Goal: Task Accomplishment & Management: Complete application form

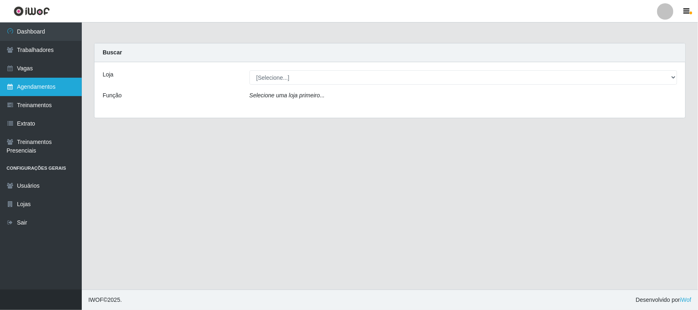
click at [52, 87] on link "Agendamentos" at bounding box center [41, 87] width 82 height 18
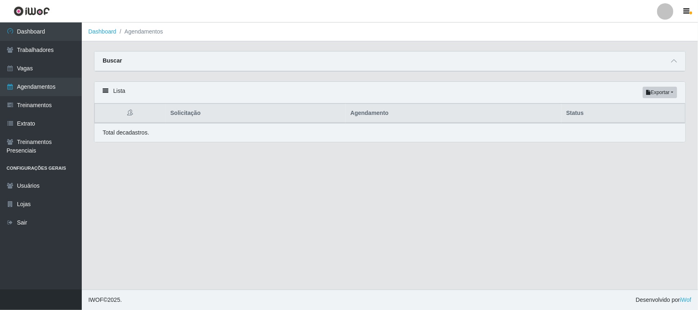
click at [128, 57] on div "Buscar" at bounding box center [389, 62] width 591 height 20
click at [558, 65] on span at bounding box center [674, 60] width 10 height 9
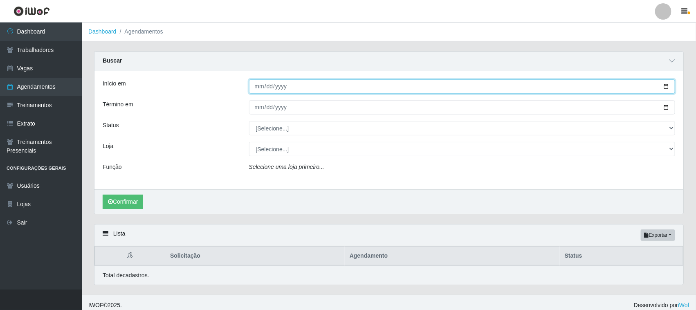
click at [277, 83] on input "Início em" at bounding box center [462, 86] width 426 height 14
click at [256, 83] on input "Início em" at bounding box center [462, 86] width 426 height 14
click at [264, 89] on input "Início em" at bounding box center [462, 86] width 426 height 14
click at [258, 89] on input "Início em" at bounding box center [462, 86] width 426 height 14
type input "[DATE]"
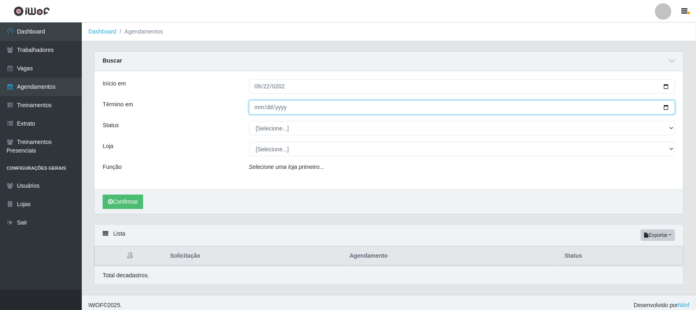
click at [256, 106] on input "Término em" at bounding box center [462, 107] width 426 height 14
type input "[DATE]"
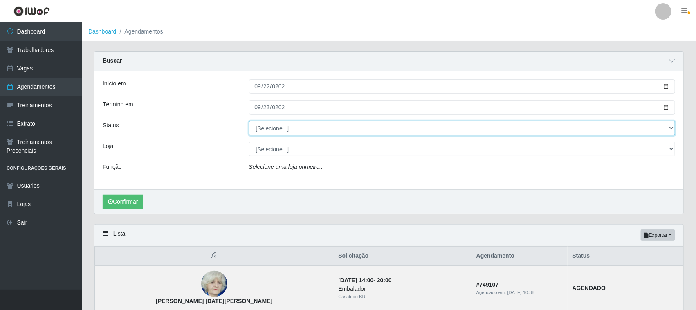
click at [278, 131] on select "[Selecione...] AGENDADO AGUARDANDO LIBERAR EM ANDAMENTO EM REVISÃO FINALIZADO C…" at bounding box center [462, 128] width 426 height 14
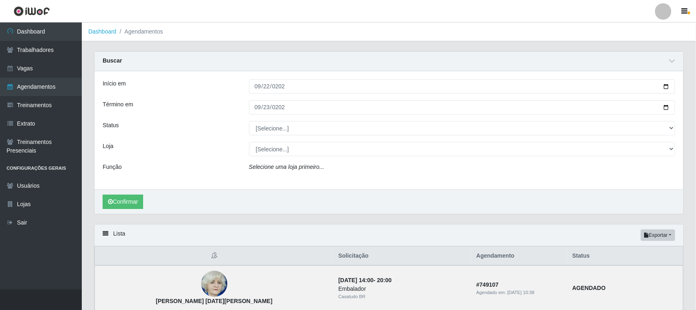
click at [227, 131] on div "Status" at bounding box center [169, 128] width 146 height 14
click at [258, 88] on input "[DATE]" at bounding box center [462, 86] width 426 height 14
type input "[DATE]"
click at [213, 193] on div "Confirmar" at bounding box center [388, 201] width 589 height 25
click at [128, 205] on button "Confirmar" at bounding box center [123, 202] width 40 height 14
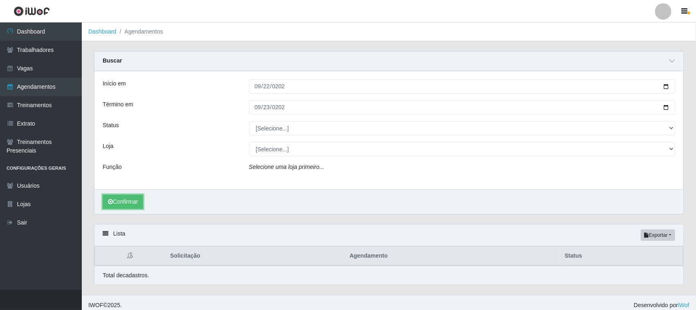
scroll to position [7, 0]
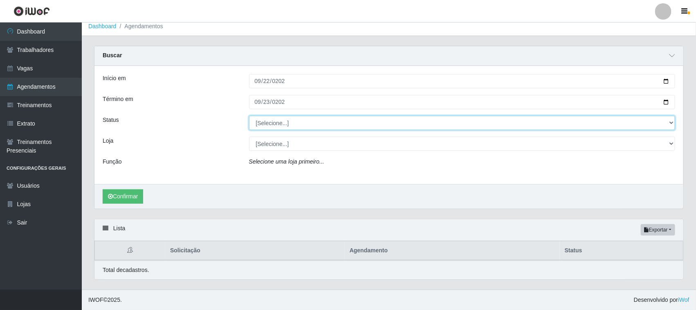
click at [279, 123] on select "[Selecione...] AGENDADO AGUARDANDO LIBERAR EM ANDAMENTO EM REVISÃO FINALIZADO C…" at bounding box center [462, 123] width 426 height 14
click at [249, 116] on select "[Selecione...] AGENDADO AGUARDANDO LIBERAR EM ANDAMENTO EM REVISÃO FINALIZADO C…" at bounding box center [462, 123] width 426 height 14
drag, startPoint x: 268, startPoint y: 119, endPoint x: 272, endPoint y: 125, distance: 6.7
click at [268, 119] on select "[Selecione...] AGENDADO AGUARDANDO LIBERAR EM ANDAMENTO EM REVISÃO FINALIZADO C…" at bounding box center [462, 123] width 426 height 14
select select "[Selecione...]"
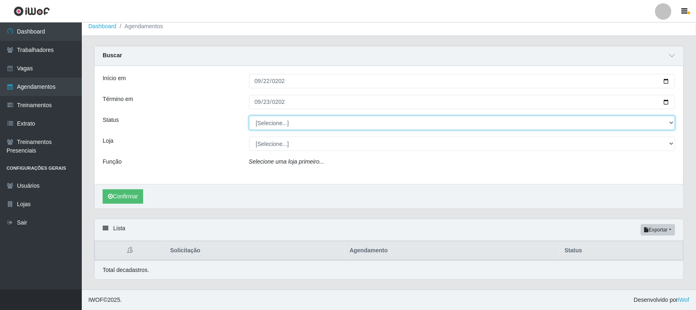
click at [249, 116] on select "[Selecione...] AGENDADO AGUARDANDO LIBERAR EM ANDAMENTO EM REVISÃO FINALIZADO C…" at bounding box center [462, 123] width 426 height 14
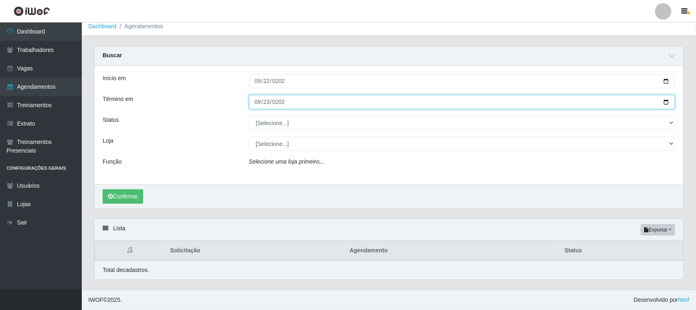
click at [258, 100] on input "[DATE]" at bounding box center [462, 102] width 426 height 14
type input "[DATE]"
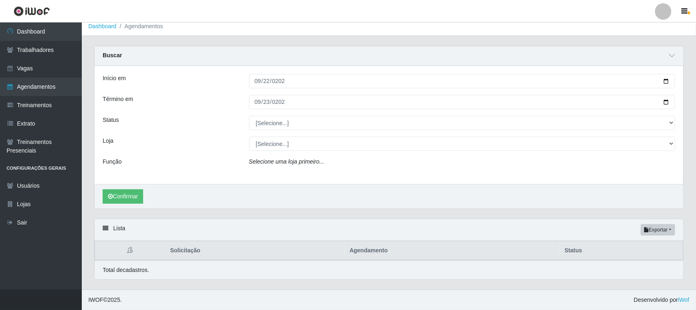
click at [246, 126] on div "[Selecione...] AGENDADO AGUARDANDO LIBERAR EM ANDAMENTO EM REVISÃO FINALIZADO C…" at bounding box center [462, 123] width 439 height 14
drag, startPoint x: 130, startPoint y: 185, endPoint x: 135, endPoint y: 202, distance: 18.0
click at [129, 186] on div "Confirmar" at bounding box center [388, 196] width 589 height 25
click at [135, 202] on button "Confirmar" at bounding box center [123, 196] width 40 height 14
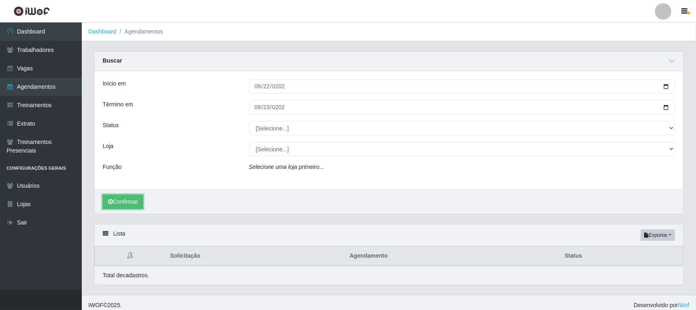
scroll to position [7, 0]
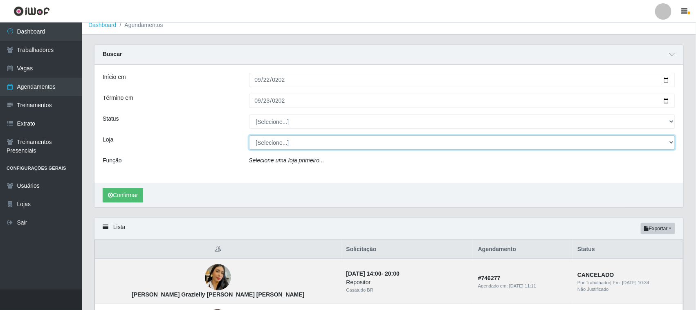
click at [283, 144] on select "[Selecione...] CasaTudo - Mangabeira Casatudo BR" at bounding box center [462, 142] width 426 height 14
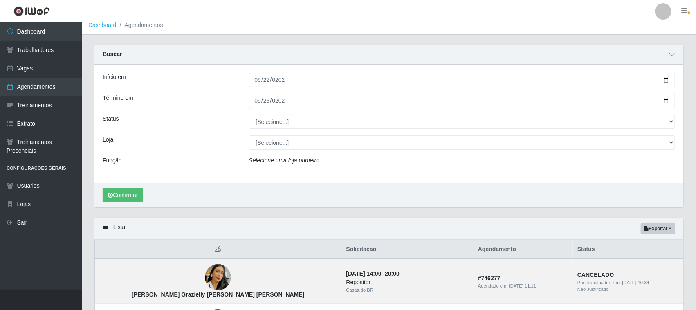
click at [193, 138] on div "Loja" at bounding box center [169, 142] width 146 height 14
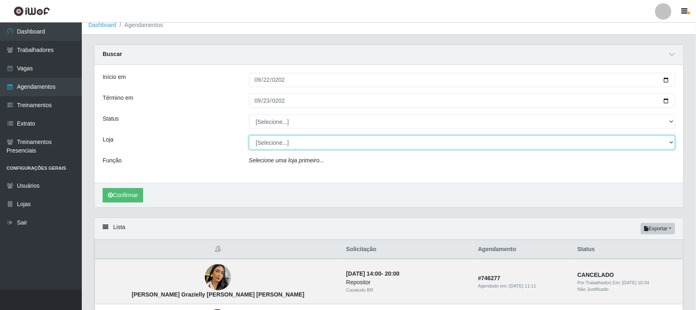
click at [266, 142] on select "[Selecione...] CasaTudo - Mangabeira Casatudo BR" at bounding box center [462, 142] width 426 height 14
select select "197"
click at [249, 135] on select "[Selecione...] CasaTudo - Mangabeira Casatudo BR" at bounding box center [462, 142] width 426 height 14
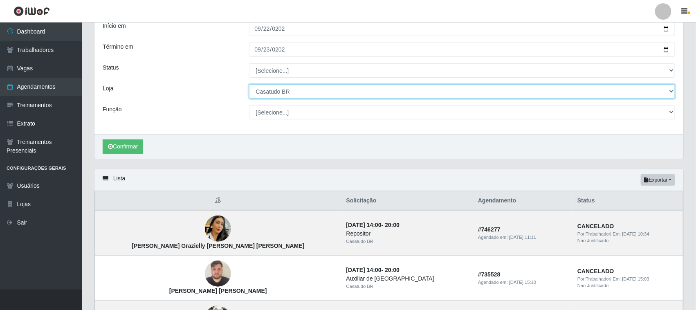
scroll to position [160, 0]
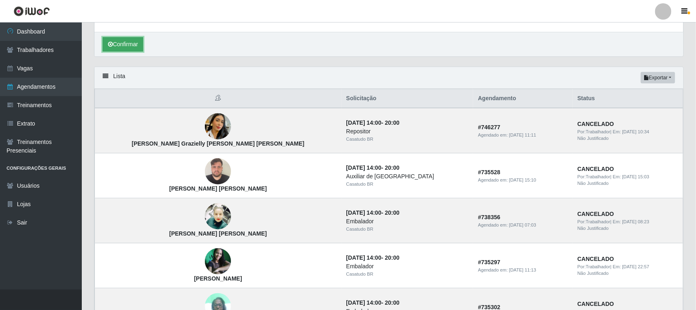
click at [137, 46] on button "Confirmar" at bounding box center [123, 44] width 40 height 14
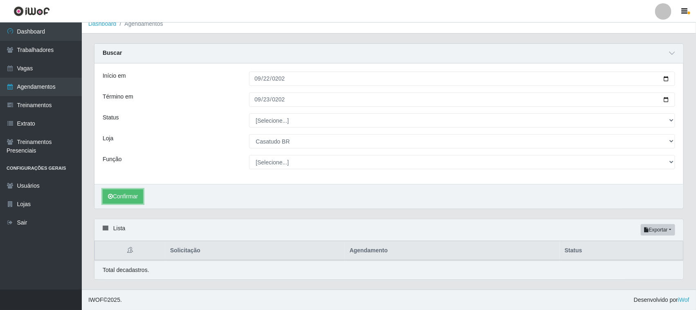
scroll to position [9, 0]
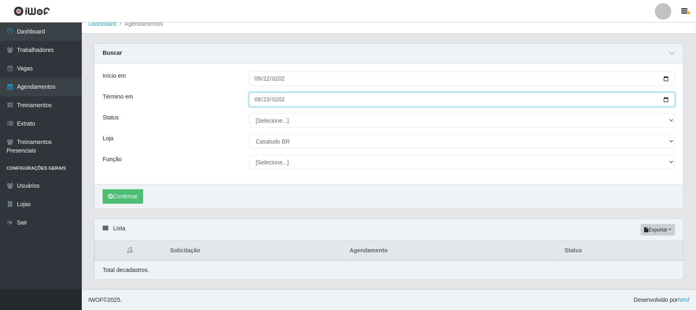
click at [260, 100] on input "[DATE]" at bounding box center [462, 99] width 426 height 14
type input "[DATE]"
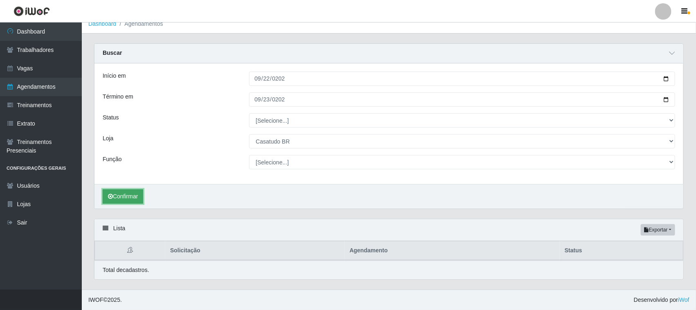
click at [130, 189] on button "Confirmar" at bounding box center [123, 196] width 40 height 14
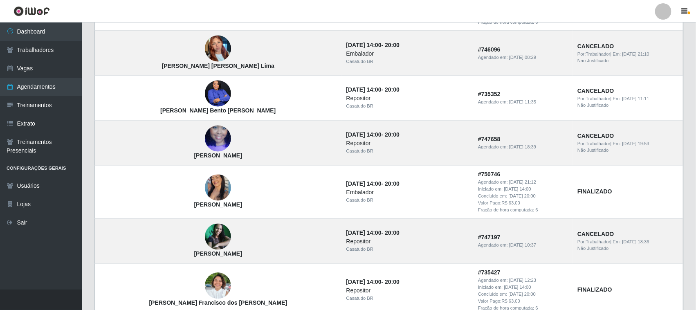
scroll to position [739, 0]
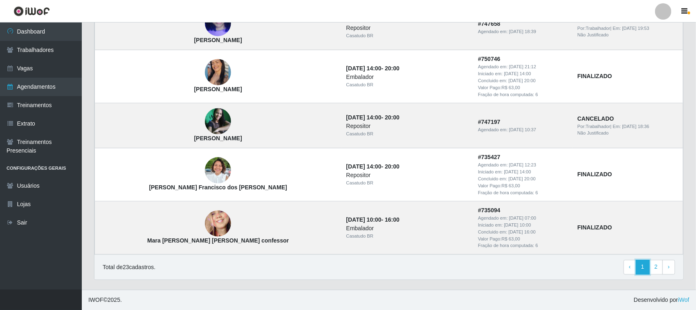
click at [558, 248] on link "1" at bounding box center [643, 267] width 14 height 15
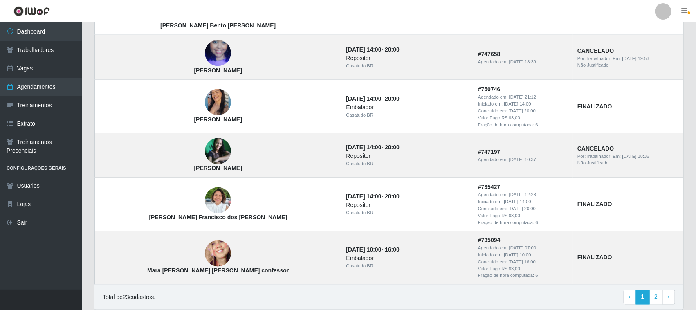
scroll to position [594, 0]
